Goal: Information Seeking & Learning: Learn about a topic

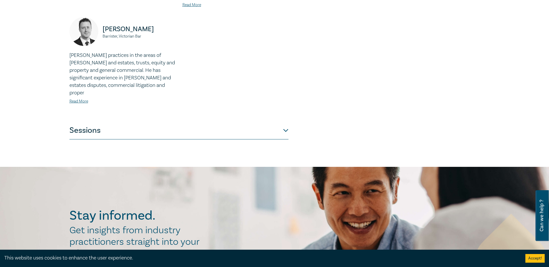
scroll to position [548, 0]
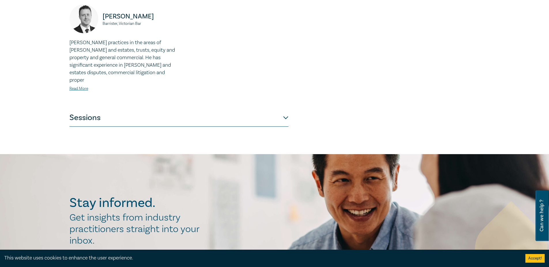
click at [190, 109] on button "Sessions" at bounding box center [178, 117] width 219 height 17
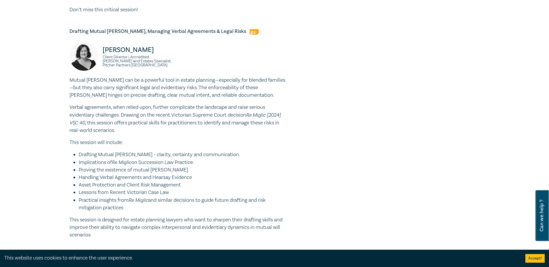
scroll to position [346, 0]
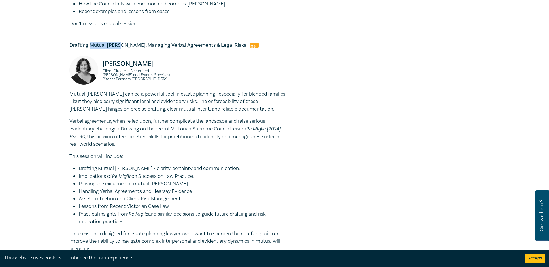
drag, startPoint x: 90, startPoint y: 29, endPoint x: 116, endPoint y: 29, distance: 26.8
click at [116, 42] on h5 "Drafting Mutual [PERSON_NAME], Managing Verbal Agreements & Legal Risks" at bounding box center [178, 45] width 219 height 7
drag, startPoint x: 70, startPoint y: 32, endPoint x: 217, endPoint y: 33, distance: 147.0
click at [217, 42] on h5 "Drafting Mutual [PERSON_NAME], Managing Verbal Agreements & Legal Risks" at bounding box center [178, 45] width 219 height 7
copy h5 "Drafting Mutual [PERSON_NAME], Managing Verbal Agreements & Legal Risks"
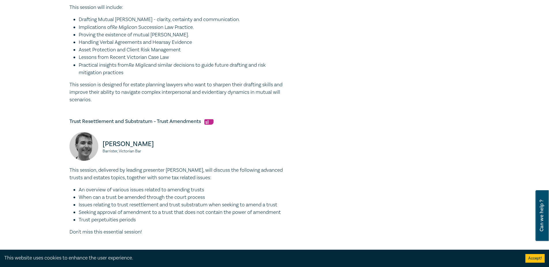
scroll to position [605, 0]
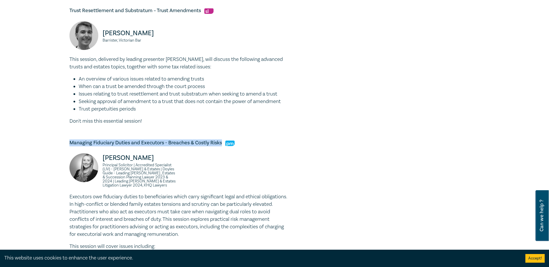
drag, startPoint x: 70, startPoint y: 129, endPoint x: 223, endPoint y: 129, distance: 153.3
click at [223, 139] on h5 "Managing Fiduciary Duties and Executors - Breaches & Costly Risks" at bounding box center [178, 142] width 219 height 7
copy h5 "Managing Fiduciary Duties and Executors - Breaches & Costly Risks"
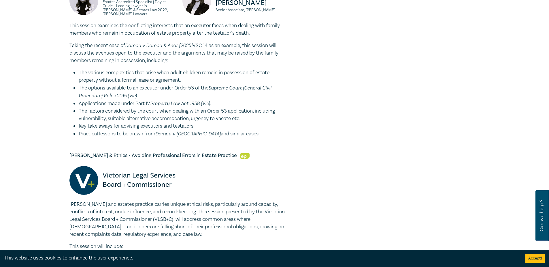
scroll to position [980, 0]
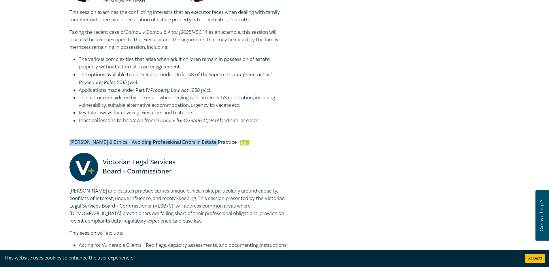
drag, startPoint x: 65, startPoint y: 122, endPoint x: 209, endPoint y: 123, distance: 143.8
copy h5 "[PERSON_NAME] & Ethics - Avoiding Professional Errors in Estate Practice"
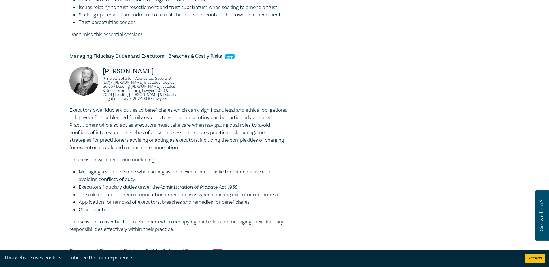
scroll to position [548, 0]
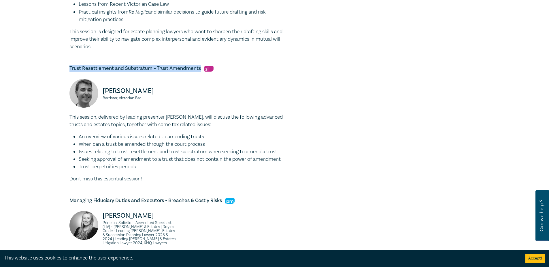
drag, startPoint x: 69, startPoint y: 50, endPoint x: 201, endPoint y: 55, distance: 131.8
click at [201, 55] on div "[PERSON_NAME] and Estates Conference C25004 CPD Full Day Conference CPD Points …" at bounding box center [205, 138] width 278 height 1242
copy h5 "Trust Resettlement and Substratum – Trust Amendments"
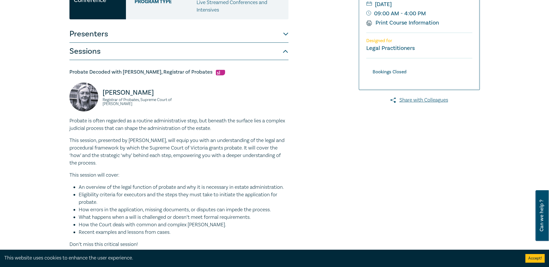
scroll to position [115, 0]
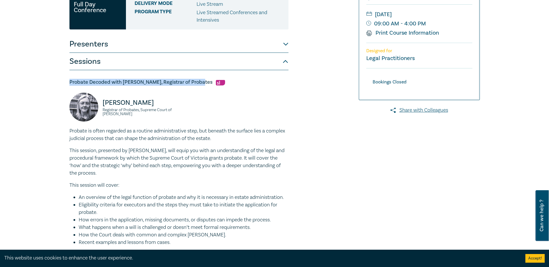
drag, startPoint x: 69, startPoint y: 68, endPoint x: 195, endPoint y: 64, distance: 126.6
copy h5 "Probate Decoded with [PERSON_NAME], Registrar of Probates"
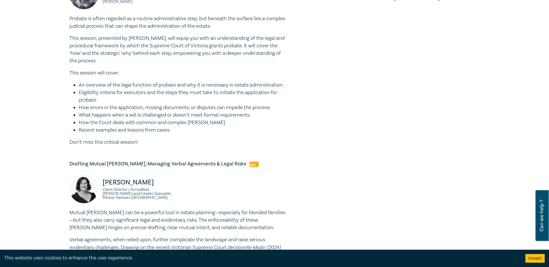
scroll to position [259, 0]
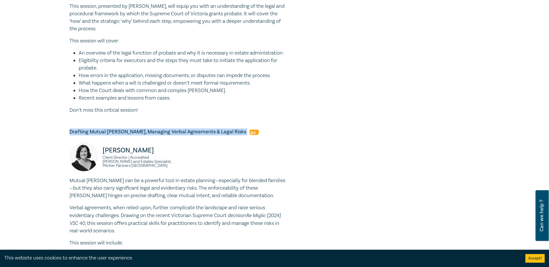
drag, startPoint x: 70, startPoint y: 116, endPoint x: 218, endPoint y: 115, distance: 147.6
click at [218, 128] on h5 "Drafting Mutual [PERSON_NAME], Managing Verbal Agreements & Legal Risks" at bounding box center [178, 131] width 219 height 7
copy h5 "Drafting Mutual [PERSON_NAME], Managing Verbal Agreements & Legal Risks"
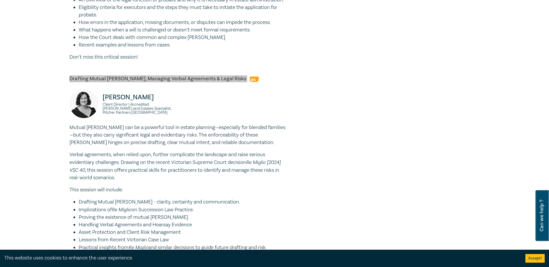
scroll to position [403, 0]
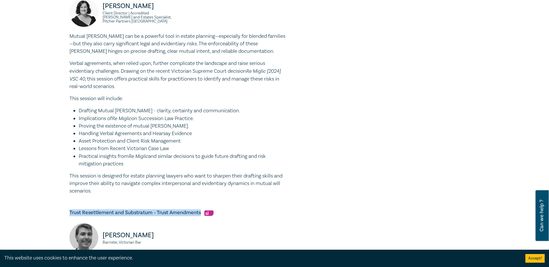
drag, startPoint x: 69, startPoint y: 192, endPoint x: 201, endPoint y: 196, distance: 132.0
copy h5 "Trust Resettlement and Substratum – Trust Amendments"
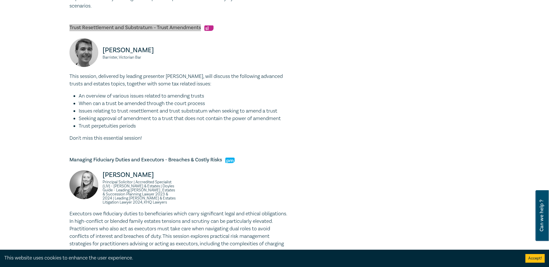
scroll to position [605, 0]
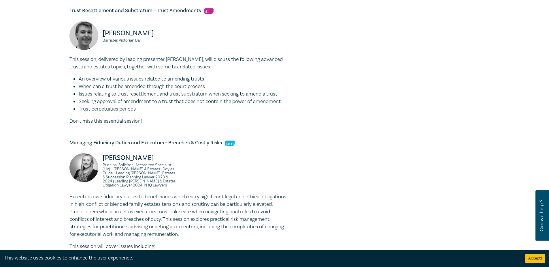
click at [63, 124] on div "[PERSON_NAME] and Estates Conference C25004 CPD Full Day Conference CPD Points …" at bounding box center [274, 80] width 549 height 1297
drag, startPoint x: 70, startPoint y: 124, endPoint x: 222, endPoint y: 124, distance: 151.6
click at [222, 139] on h5 "Managing Fiduciary Duties and Executors - Breaches & Costly Risks" at bounding box center [178, 142] width 219 height 7
copy h5 "Managing Fiduciary Duties and Executors - Breaches & Costly Risks"
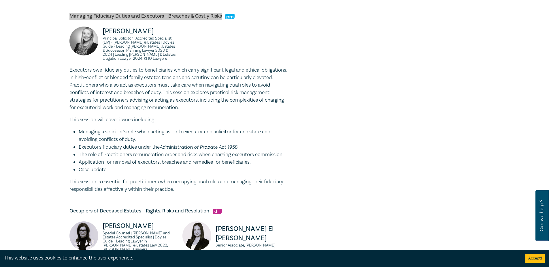
scroll to position [749, 0]
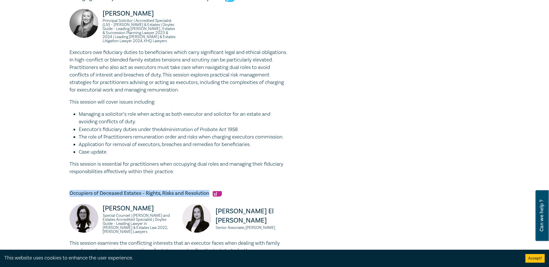
drag, startPoint x: 69, startPoint y: 176, endPoint x: 210, endPoint y: 180, distance: 141.0
copy h5 "Occupiers of Deceased Estates – Rights, Risks and Resolution"
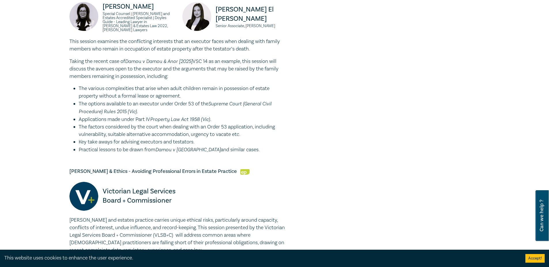
scroll to position [951, 0]
drag, startPoint x: 71, startPoint y: 148, endPoint x: 209, endPoint y: 152, distance: 138.7
copy h5 "[PERSON_NAME] & Ethics - Avoiding Professional Errors in Estate Practice"
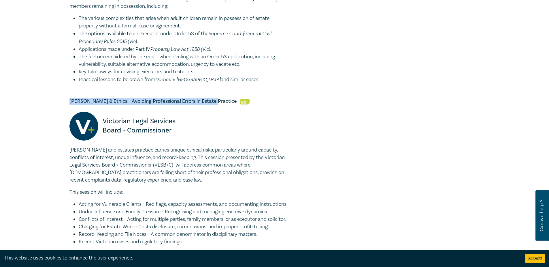
scroll to position [1009, 0]
